Goal: Information Seeking & Learning: Learn about a topic

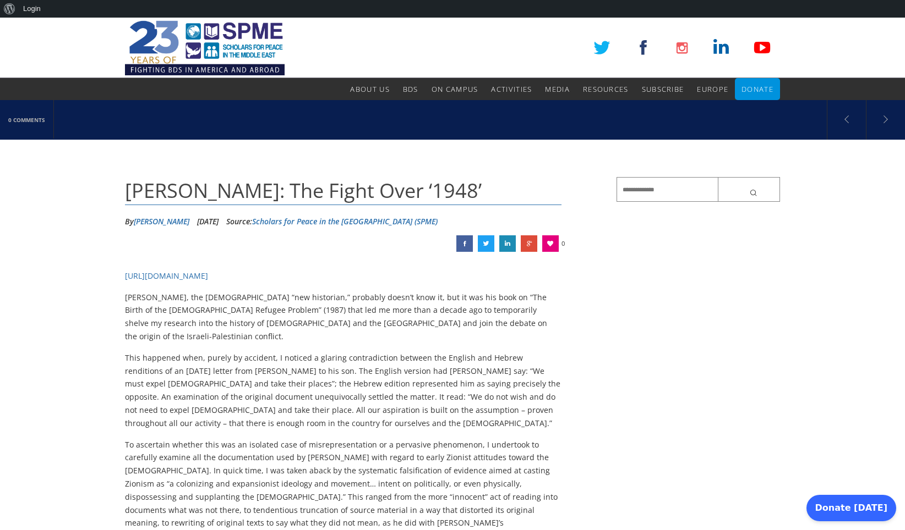
drag, startPoint x: 696, startPoint y: 236, endPoint x: 682, endPoint y: 238, distance: 13.9
click at [248, 47] on img at bounding box center [205, 48] width 160 height 61
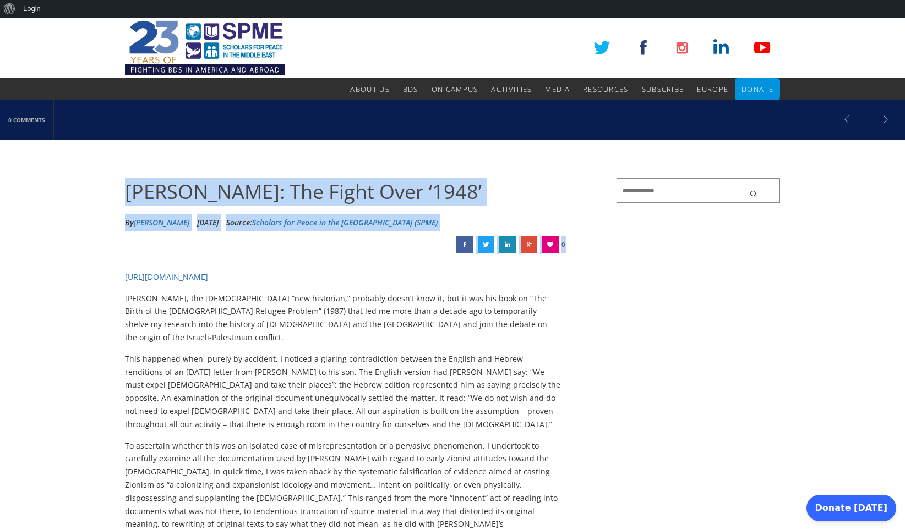
drag, startPoint x: 118, startPoint y: 180, endPoint x: 434, endPoint y: 219, distance: 317.6
copy div "Efraim Karsh: The Fight Over ‘1948’ By Efraim Karsh August 9, 2008 Source: Scho…"
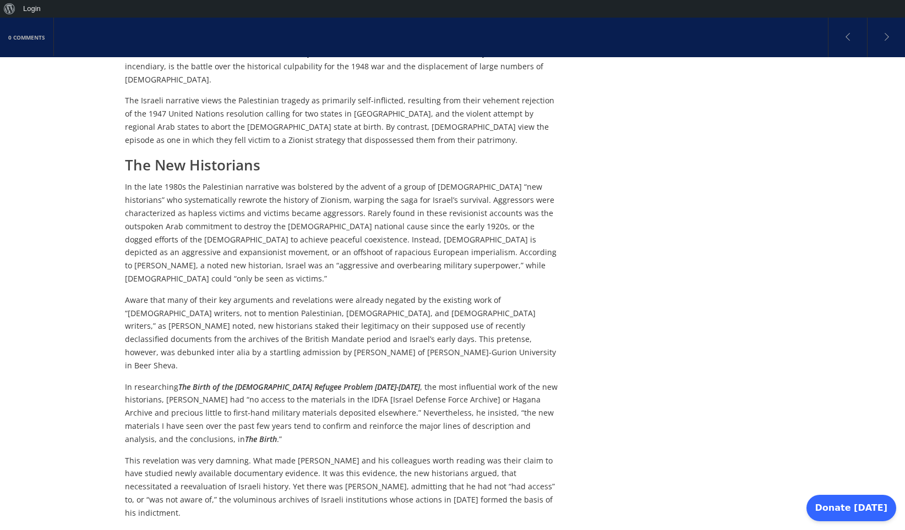
scroll to position [264, 0]
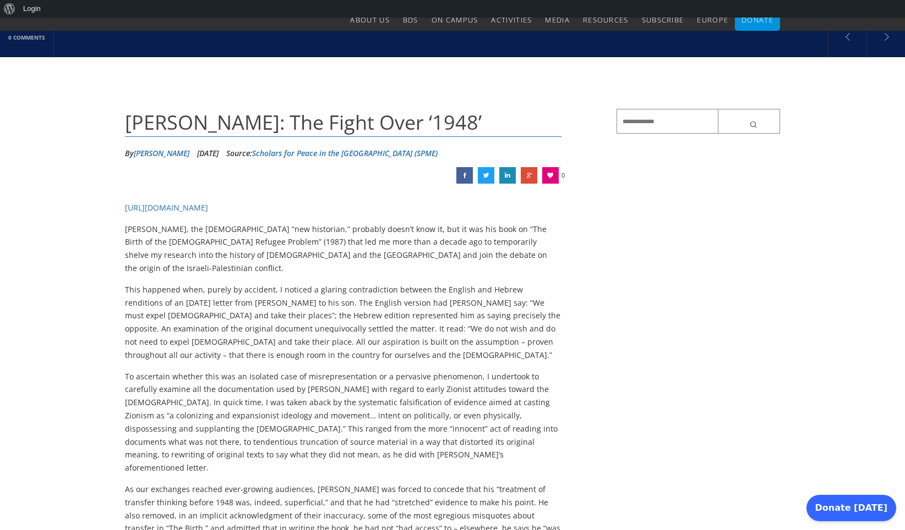
scroll to position [66, 0]
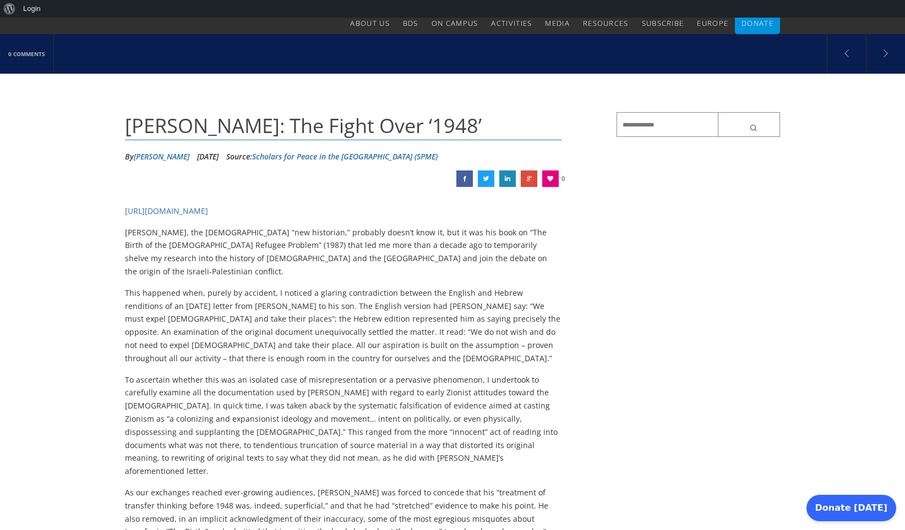
click at [325, 155] on link "Scholars for Peace in the Middle East (SPME)" at bounding box center [344, 156] width 185 height 10
click at [208, 209] on span "http://www.nysun.com/arts/fight-over-1948/75666/" at bounding box center [166, 211] width 83 height 10
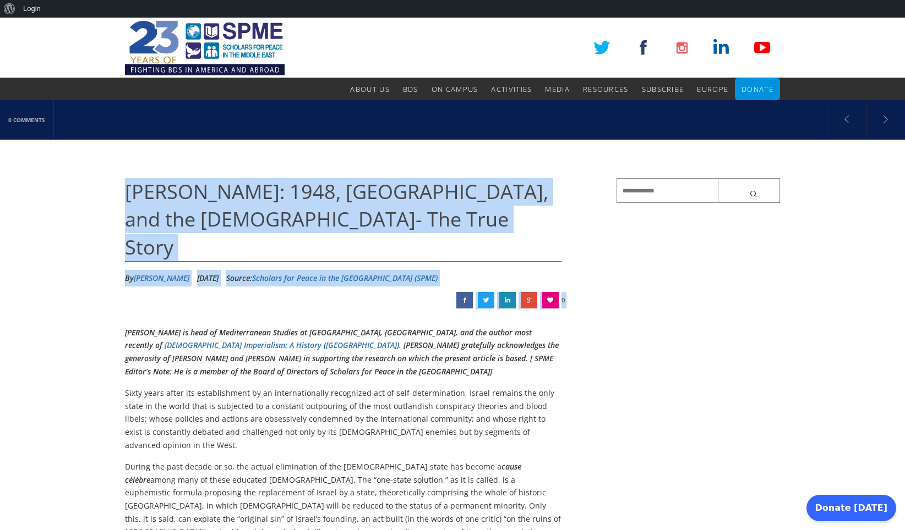
drag, startPoint x: 98, startPoint y: 166, endPoint x: 516, endPoint y: 251, distance: 425.8
copy div "[PERSON_NAME]: 1948, [GEOGRAPHIC_DATA], and the [DEMOGRAPHIC_DATA]- The True St…"
